Goal: Check status: Check status

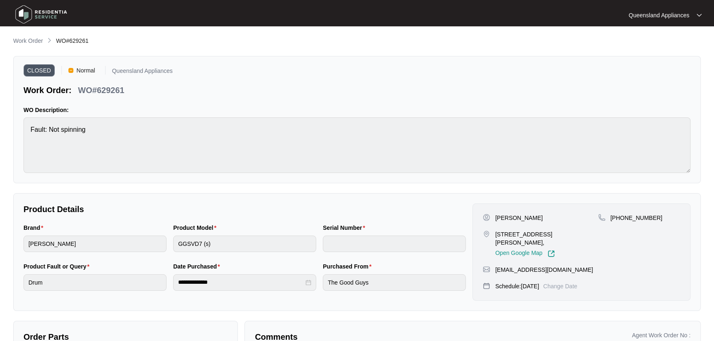
click at [32, 35] on main "**********" at bounding box center [357, 229] width 714 height 459
click at [32, 38] on p "Work Order" at bounding box center [28, 41] width 30 height 8
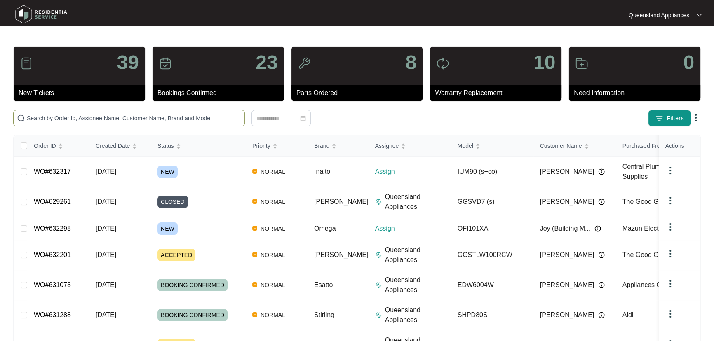
click at [144, 124] on span at bounding box center [129, 118] width 232 height 16
click at [151, 117] on input "text" at bounding box center [134, 118] width 214 height 9
paste input "630316"
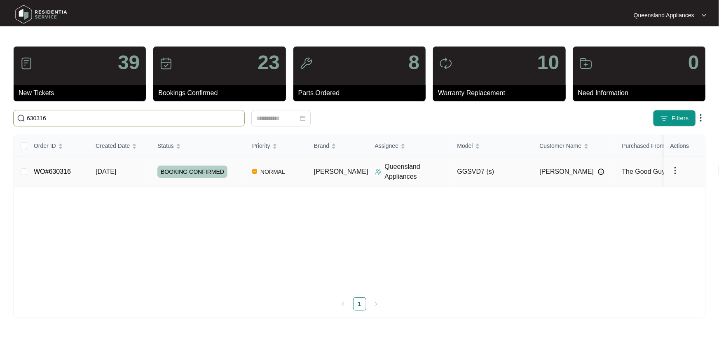
type input "630316"
click at [235, 167] on div "BOOKING CONFIRMED" at bounding box center [201, 172] width 88 height 12
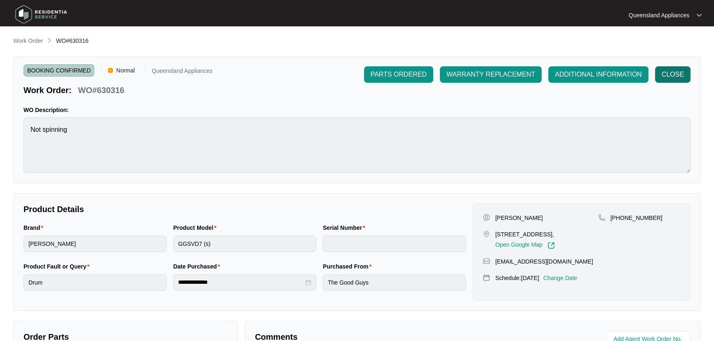
click at [671, 72] on span "CLOSE" at bounding box center [672, 75] width 22 height 10
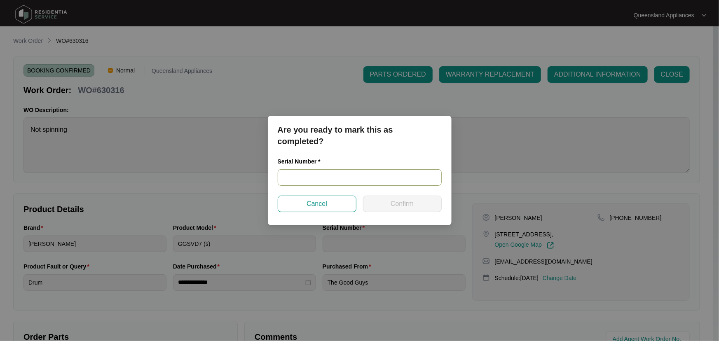
click at [322, 174] on input "text" at bounding box center [360, 177] width 164 height 16
paste input "541U9769801A4015L00254"
type input "541U9769801A4015L00254"
click at [404, 204] on span "Confirm" at bounding box center [402, 204] width 23 height 10
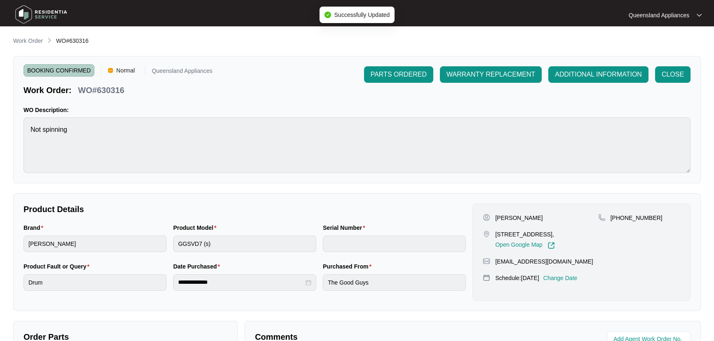
type input "541U9769801A4015L00254"
